Goal: Task Accomplishment & Management: Use online tool/utility

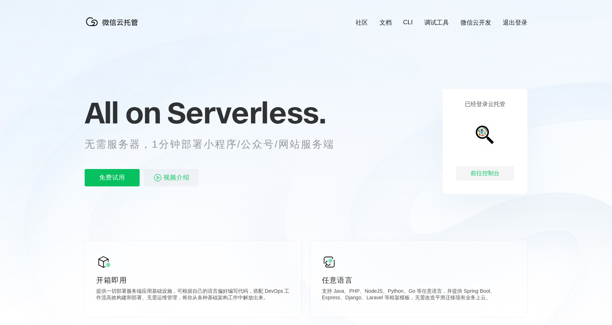
scroll to position [0, 1285]
click at [483, 175] on div "前往控制台" at bounding box center [485, 173] width 58 height 14
click at [112, 176] on p "免费试用" at bounding box center [112, 177] width 55 height 17
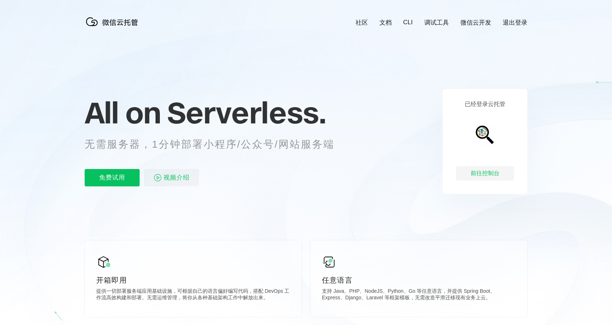
scroll to position [0, 1285]
click at [485, 175] on div "前往控制台" at bounding box center [485, 173] width 58 height 14
click at [491, 175] on div "前往控制台" at bounding box center [485, 173] width 58 height 14
